Goal: Task Accomplishment & Management: Manage account settings

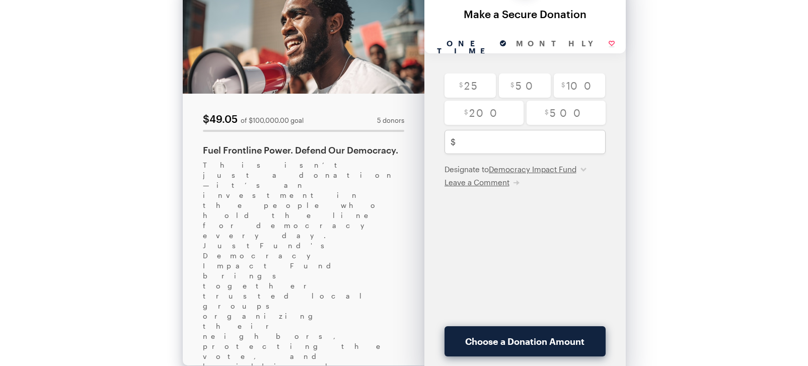
scroll to position [62, 0]
click at [465, 89] on input "radio" at bounding box center [470, 85] width 52 height 24
radio input "true"
type input "25"
checkbox input "true"
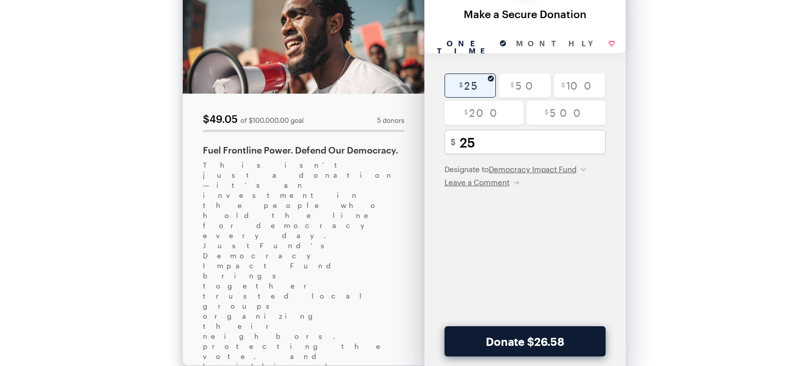
click at [573, 347] on button "Donate $26.58" at bounding box center [524, 341] width 161 height 30
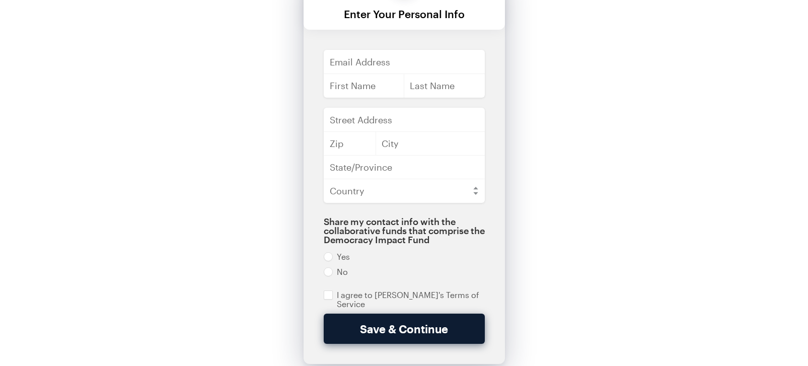
scroll to position [0, 0]
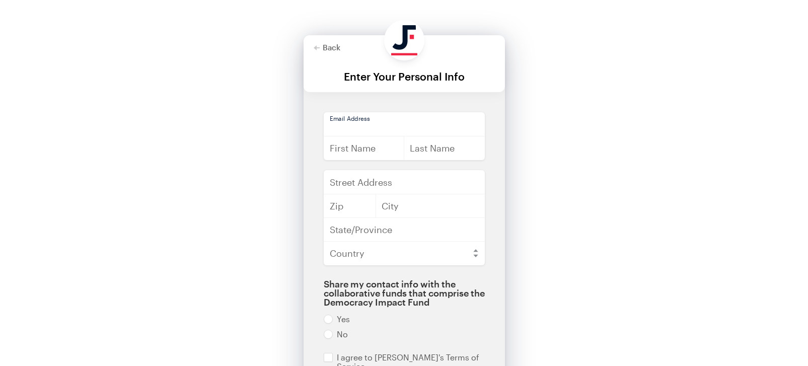
click at [376, 130] on input "email" at bounding box center [404, 124] width 161 height 24
click at [375, 128] on input "email" at bounding box center [404, 124] width 161 height 24
type input "keegangoudiss@gmail.com"
type input "Keegan"
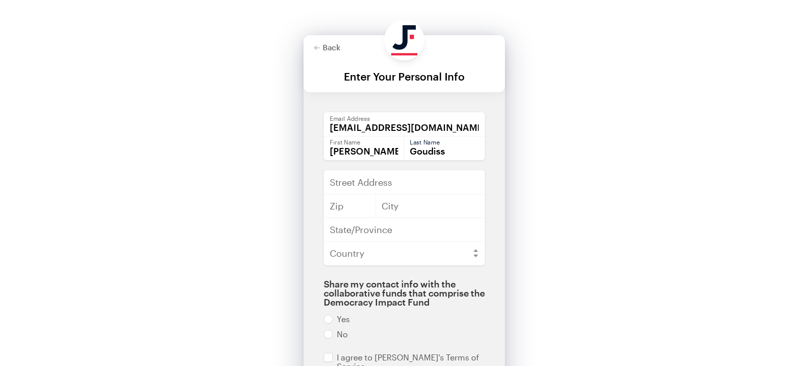
type input "Goudiss"
type input "4501 Sunflower Dr"
type input "20853"
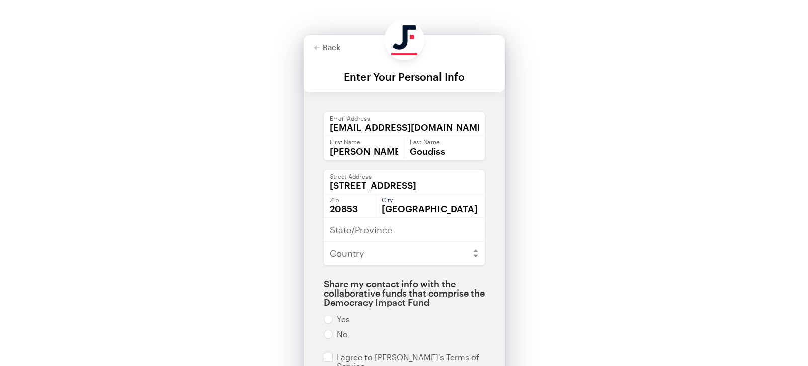
type input "Rockville"
type input "m"
type input "Maryland"
click at [381, 262] on select "Afghanistan Åland Islands Albania Algeria American Samoa Andorra Angola Anguill…" at bounding box center [404, 253] width 161 height 24
select select "US"
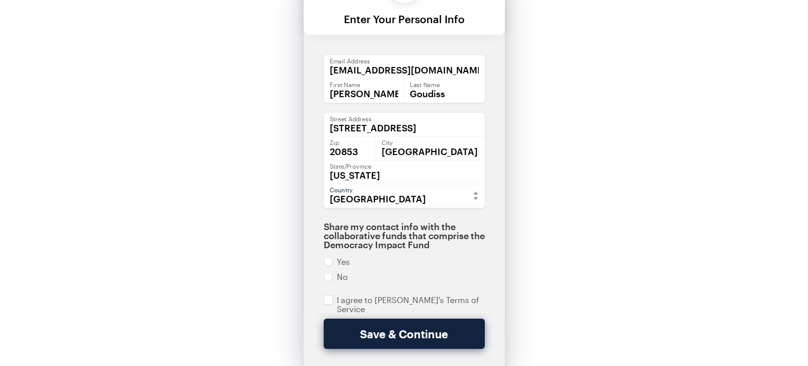
scroll to position [73, 0]
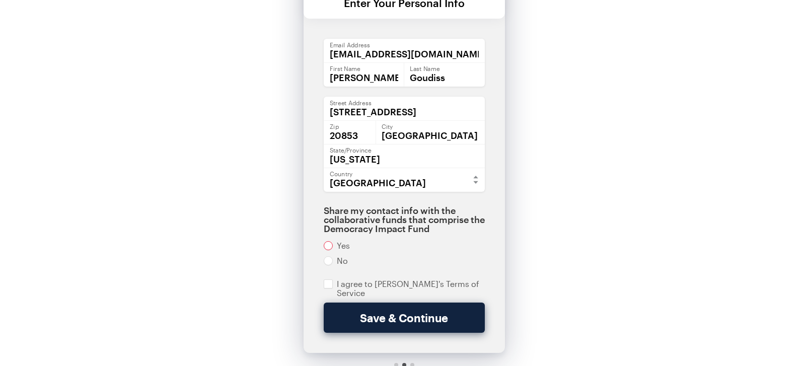
click at [343, 247] on input "radio" at bounding box center [404, 245] width 161 height 9
radio input "true"
click at [384, 285] on input "checkbox" at bounding box center [404, 288] width 161 height 18
checkbox input "true"
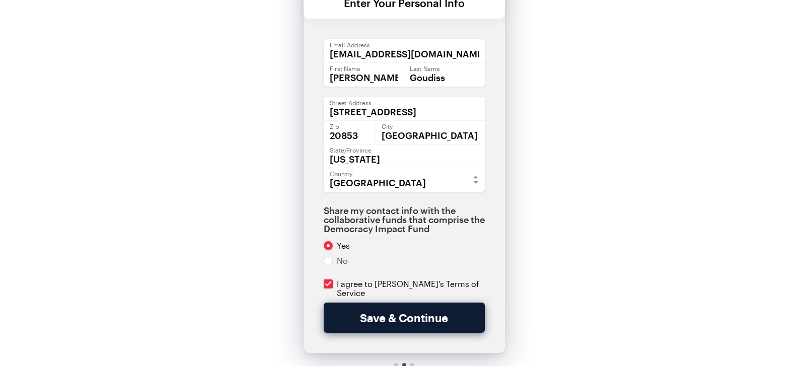
click at [377, 318] on button "Save & Continue" at bounding box center [404, 317] width 161 height 30
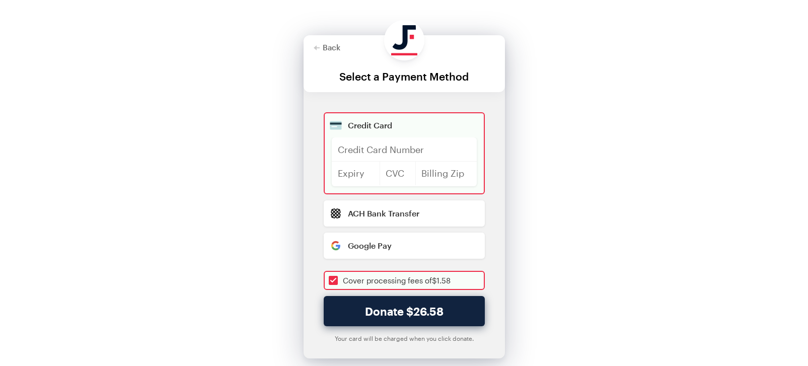
click at [385, 128] on div "Credit Card" at bounding box center [412, 125] width 129 height 8
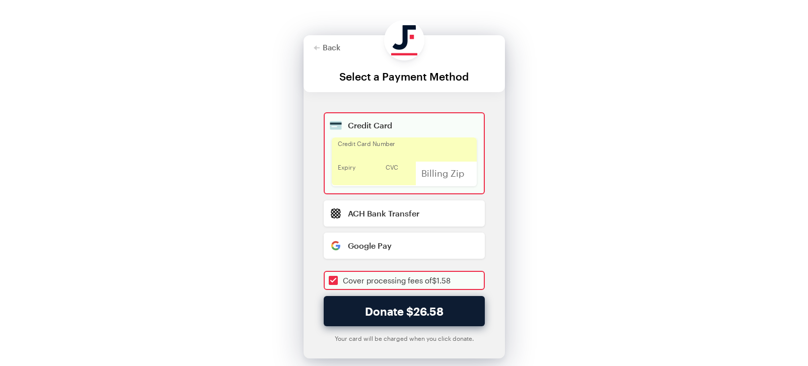
click at [394, 305] on button "Donate $26.58" at bounding box center [404, 311] width 161 height 30
click at [415, 310] on button "Donate $26.58" at bounding box center [404, 311] width 161 height 30
checkbox input "true"
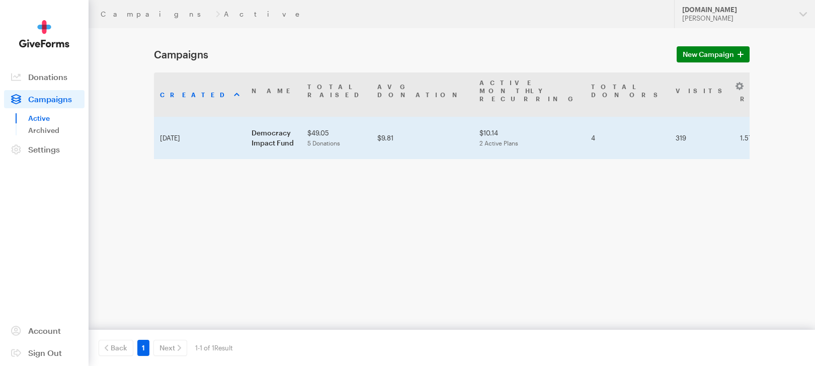
click at [246, 121] on td "Democracy Impact Fund" at bounding box center [274, 138] width 56 height 42
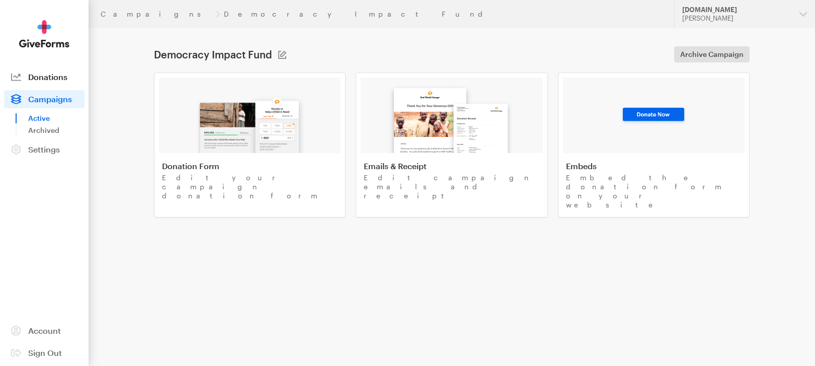
click at [52, 75] on span "Donations" at bounding box center [47, 77] width 39 height 10
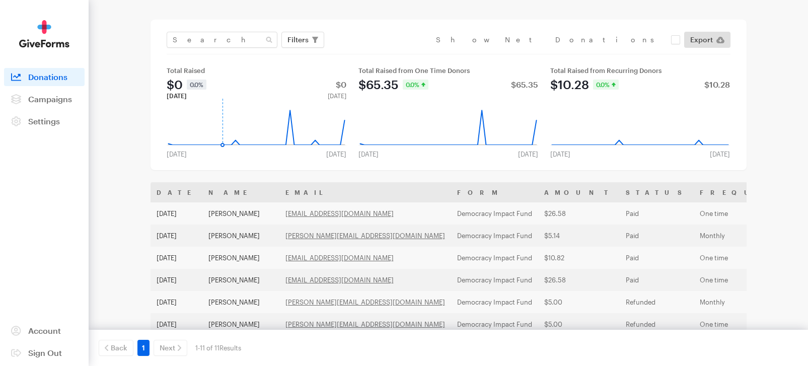
scroll to position [45, 0]
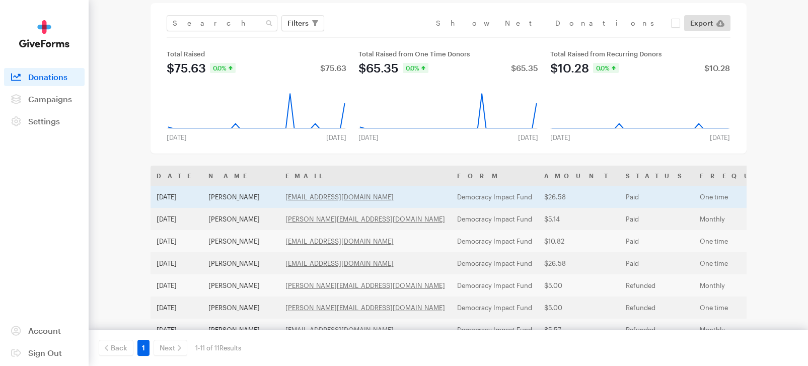
click at [538, 198] on td "$26.58" at bounding box center [579, 197] width 82 height 22
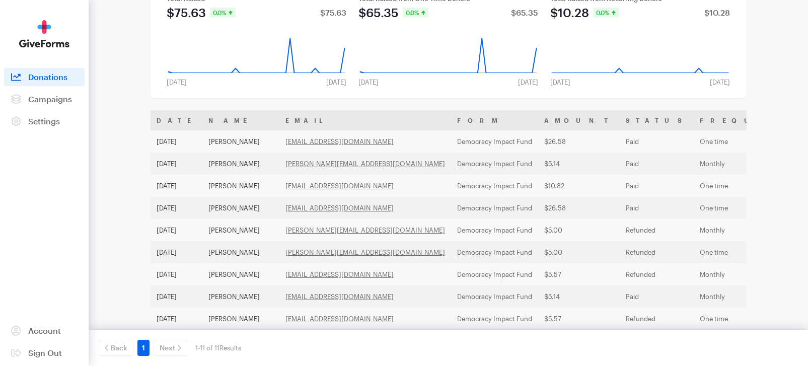
scroll to position [166, 0]
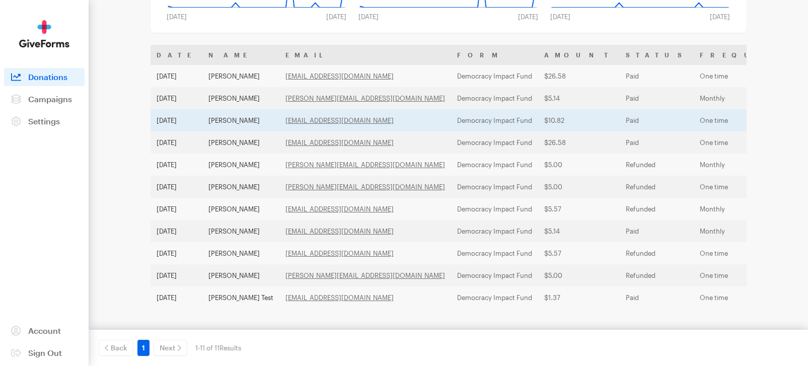
click at [198, 125] on td "Jul 31, 2025" at bounding box center [176, 120] width 52 height 22
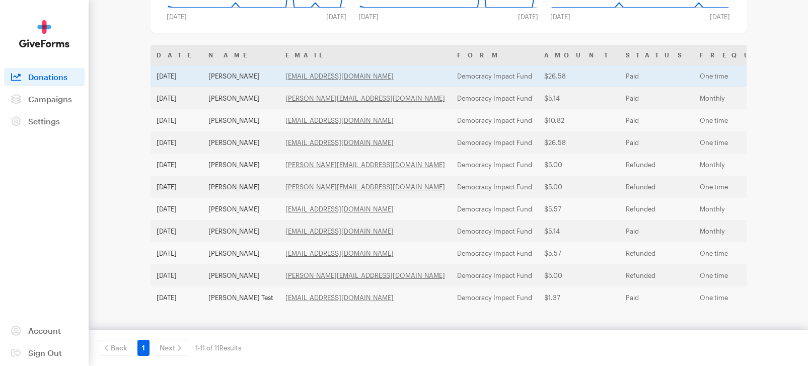
click at [233, 77] on td "Keegan Goudiss" at bounding box center [240, 76] width 77 height 22
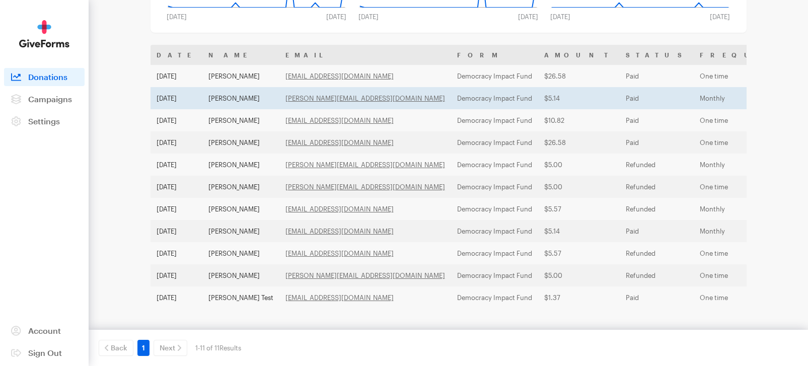
click at [233, 106] on td "[PERSON_NAME]" at bounding box center [240, 98] width 77 height 22
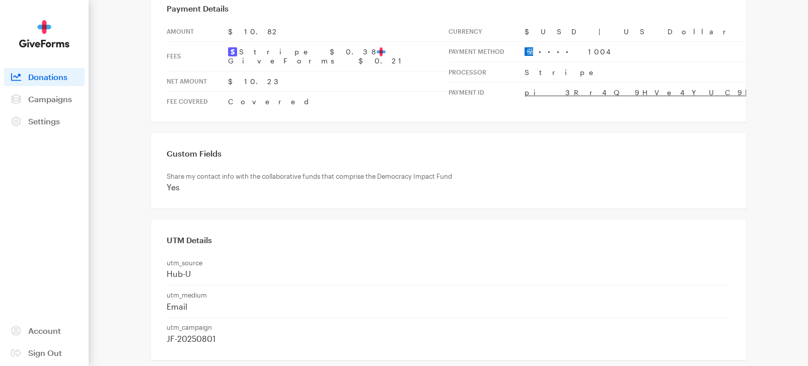
scroll to position [368, 0]
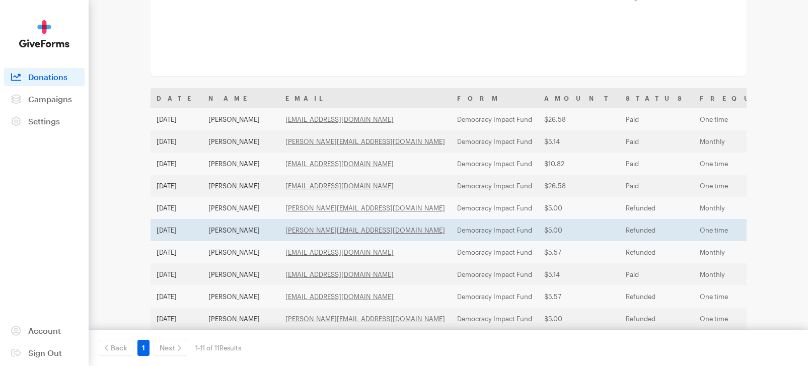
scroll to position [146, 0]
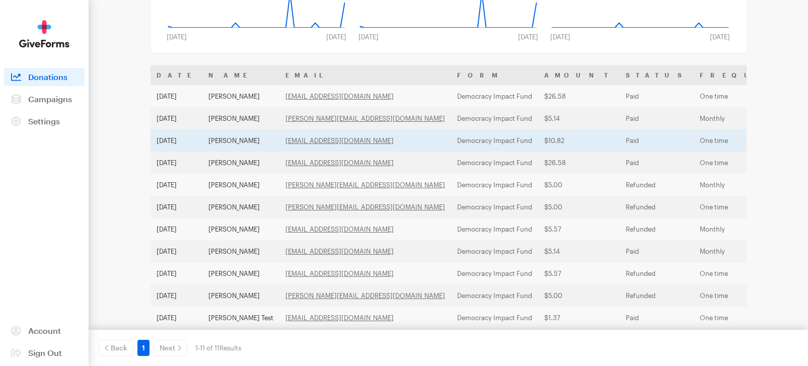
click at [233, 138] on td "Keegan Goudiss" at bounding box center [240, 140] width 77 height 22
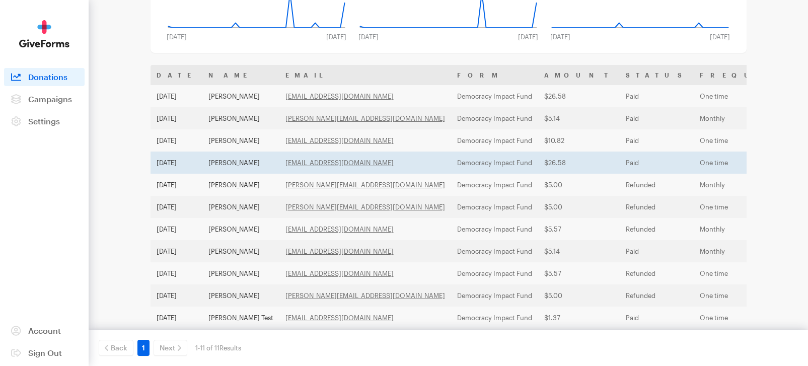
click at [248, 163] on td "Keegan Goudiss" at bounding box center [240, 162] width 77 height 22
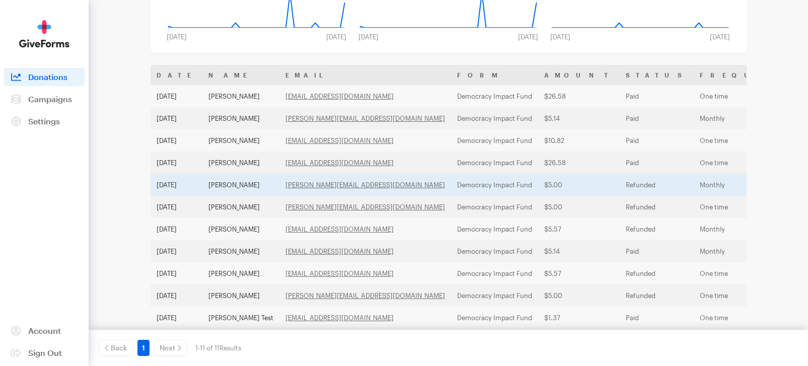
click at [227, 180] on td "daniel hutson" at bounding box center [240, 185] width 77 height 22
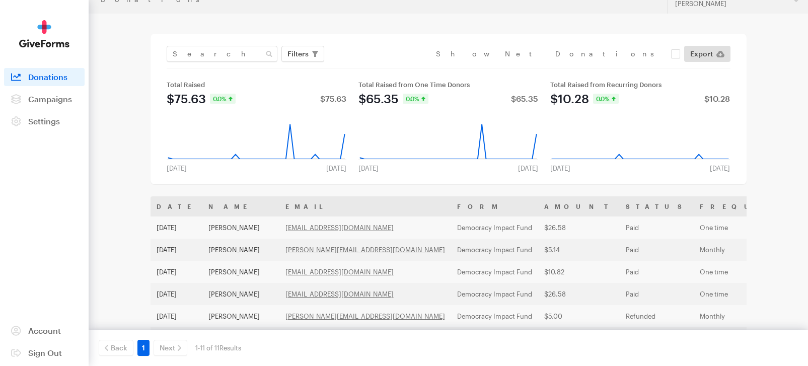
scroll to position [0, 0]
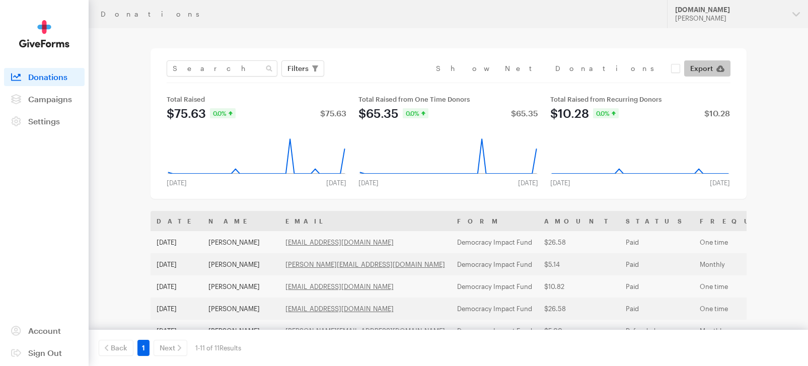
click at [714, 69] on link "Export" at bounding box center [707, 68] width 46 height 16
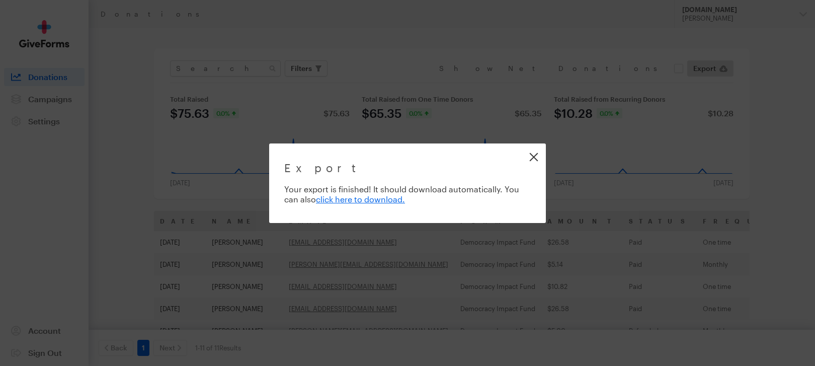
click at [532, 158] on link "Close" at bounding box center [533, 156] width 23 height 23
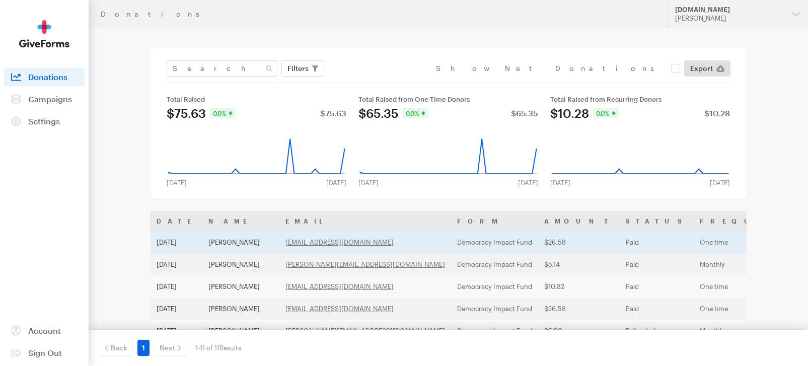
click at [451, 240] on td "Democracy Impact Fund" at bounding box center [494, 242] width 87 height 22
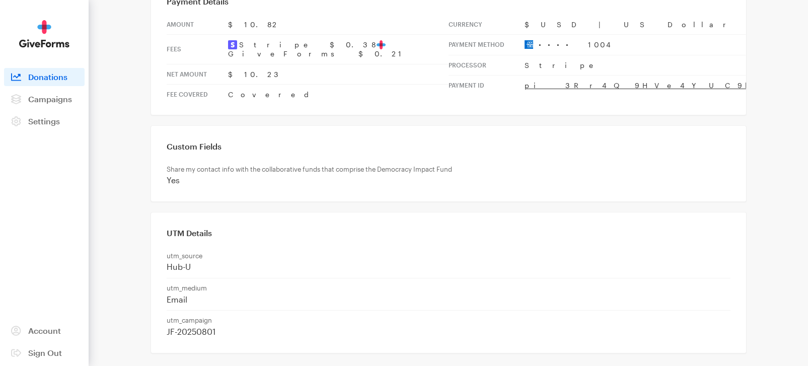
scroll to position [368, 0]
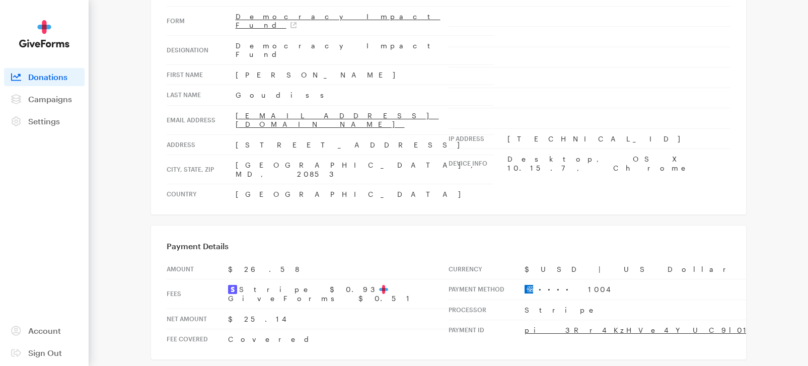
scroll to position [216, 0]
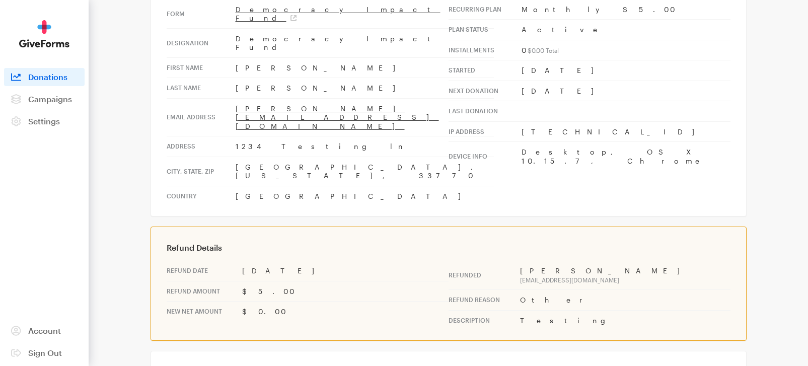
scroll to position [134, 0]
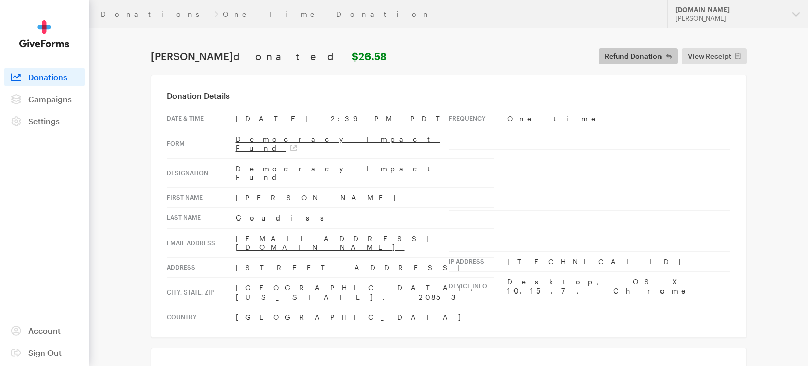
click at [641, 58] on span "Refund Donation" at bounding box center [632, 56] width 57 height 12
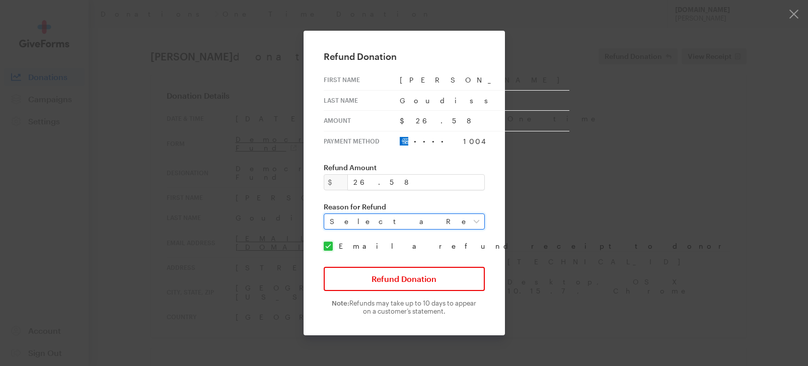
click at [445, 215] on select "Select a Reason Fraud Duplicate Other" at bounding box center [404, 221] width 161 height 16
select select "requested_by_customer"
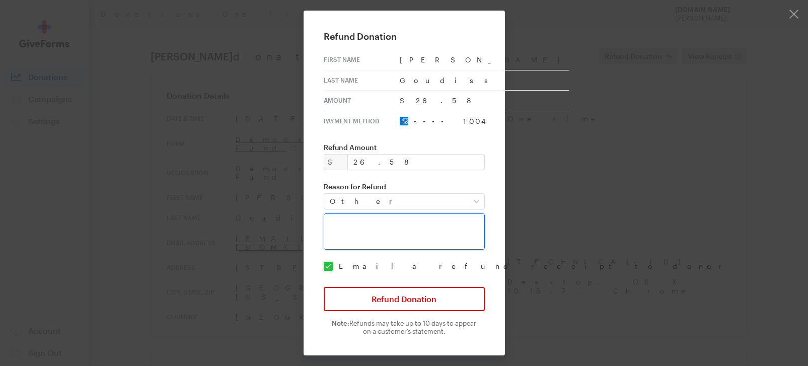
click at [391, 235] on textarea at bounding box center [404, 231] width 161 height 36
type textarea "Test"
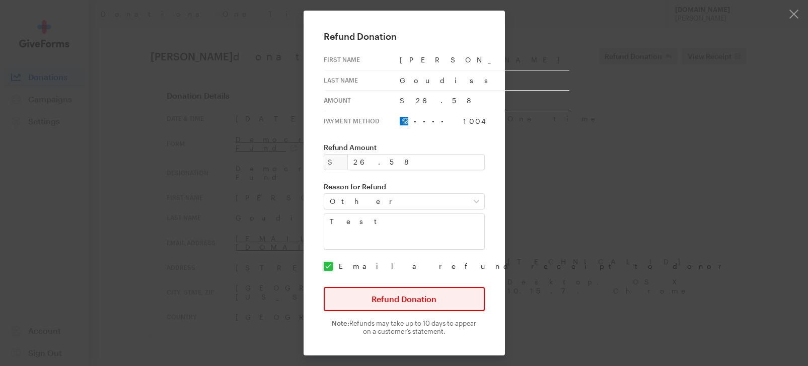
click at [435, 303] on button "Refund Donation" at bounding box center [404, 299] width 161 height 24
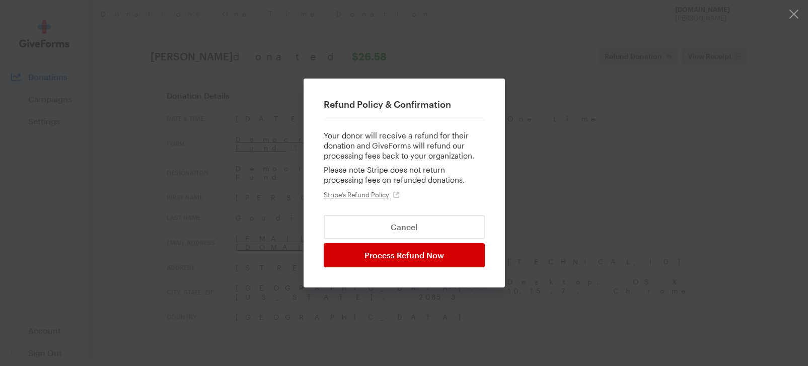
click at [424, 258] on input "Process Refund Now" at bounding box center [404, 255] width 161 height 24
type input "Processing..."
